Goal: Information Seeking & Learning: Learn about a topic

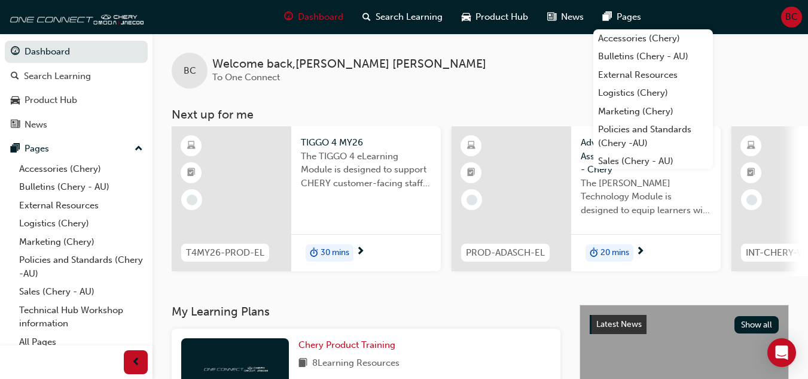
click at [318, 247] on div "30 mins" at bounding box center [330, 253] width 48 height 18
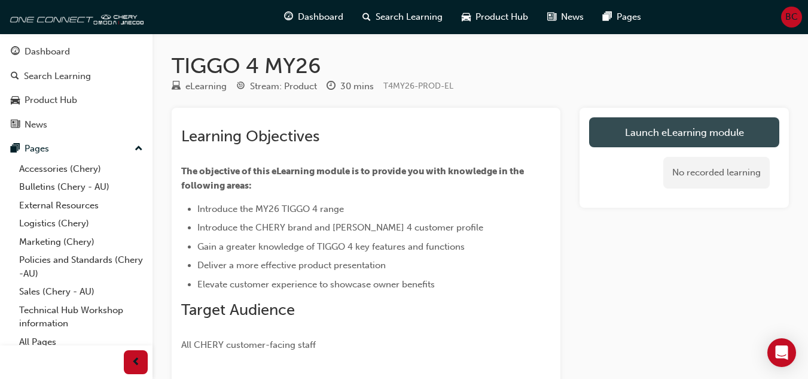
click at [668, 133] on link "Launch eLearning module" at bounding box center [684, 132] width 190 height 30
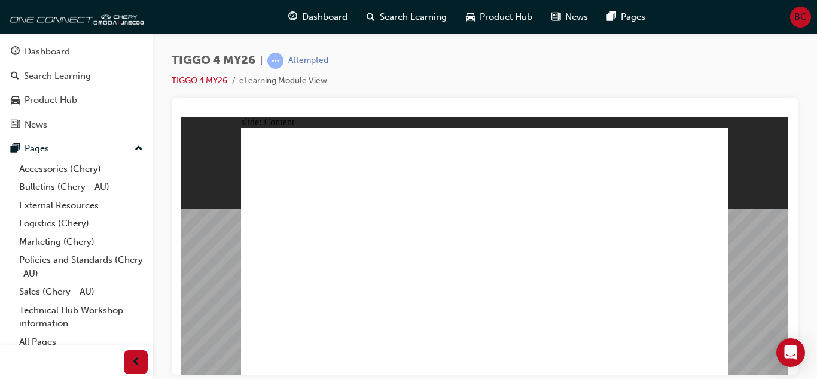
drag, startPoint x: 532, startPoint y: 214, endPoint x: 549, endPoint y: 214, distance: 17.4
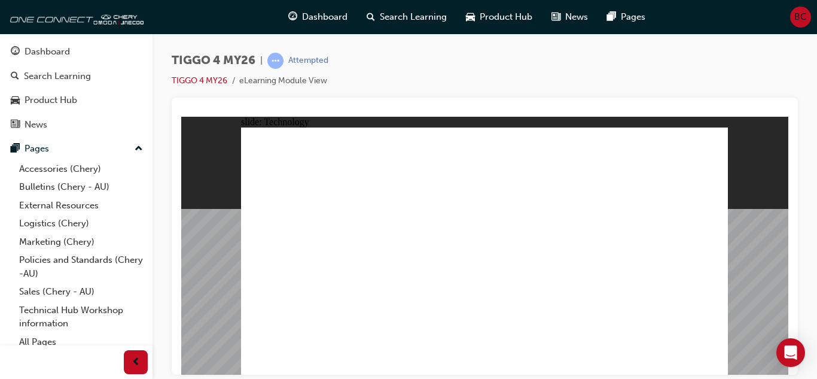
drag, startPoint x: 331, startPoint y: 154, endPoint x: 322, endPoint y: 235, distance: 81.9
